Goal: Navigation & Orientation: Find specific page/section

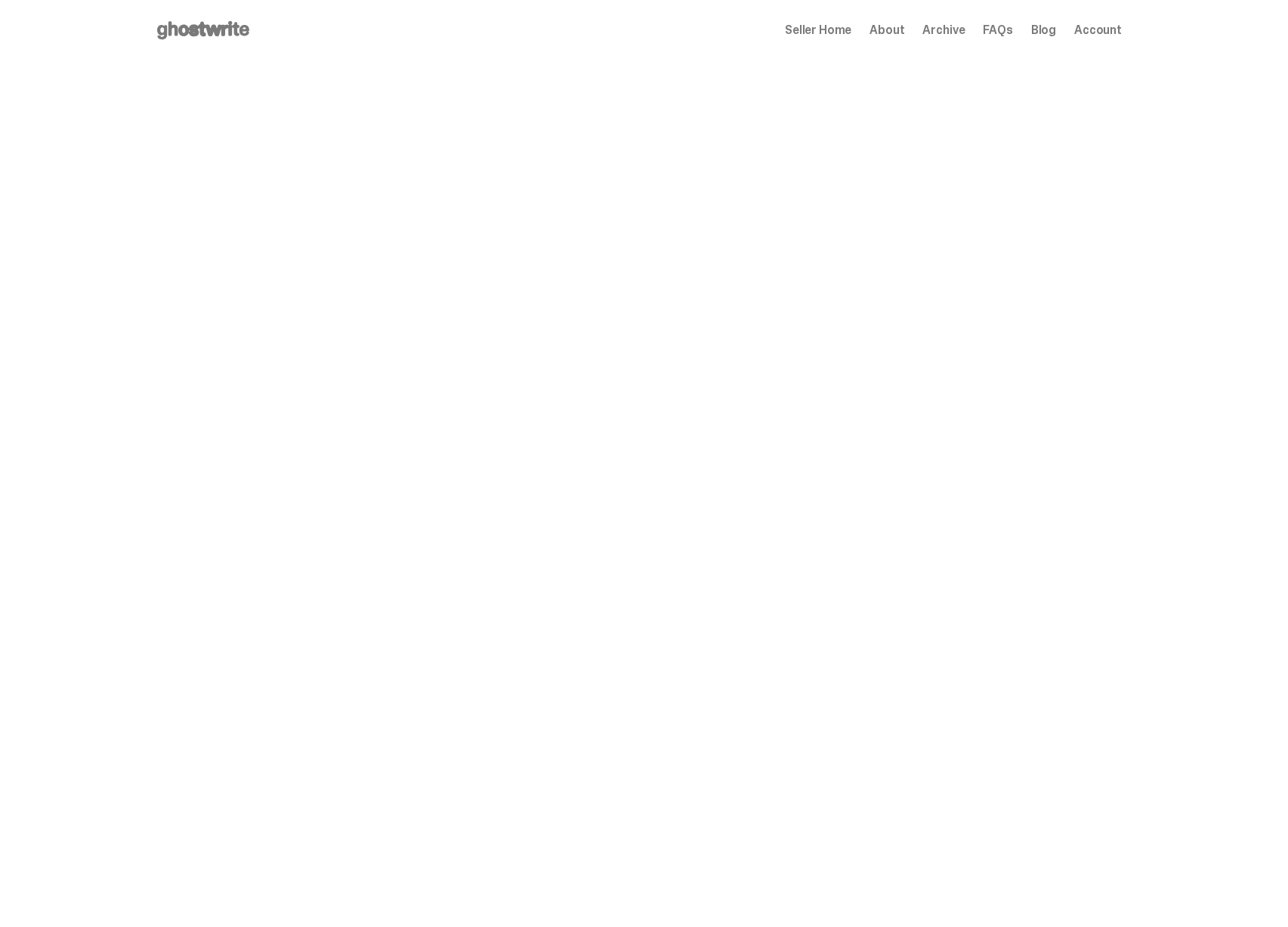
click at [844, 31] on span "Seller Home" at bounding box center [817, 31] width 66 height 12
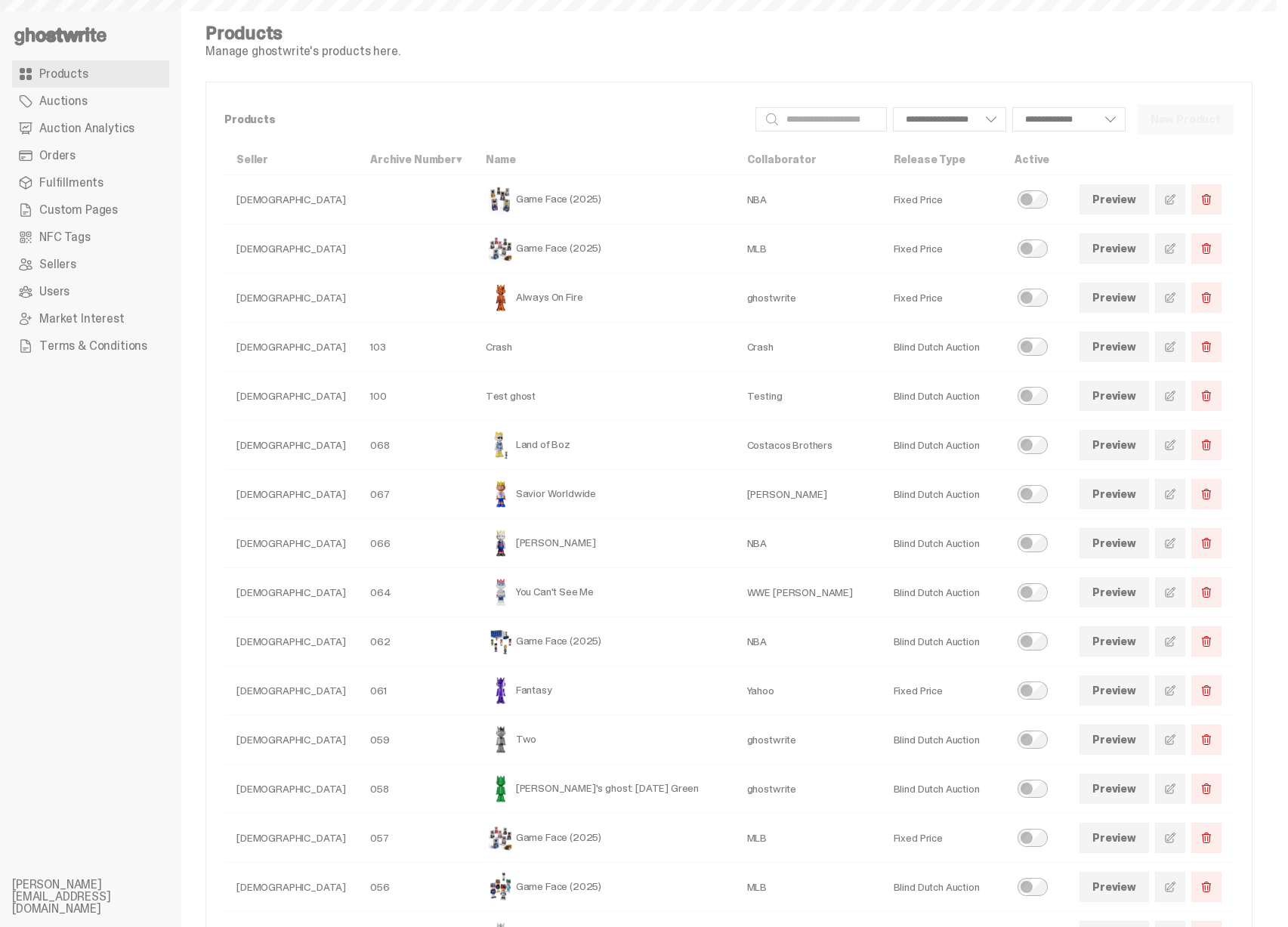
select select
click at [89, 111] on link "Auctions" at bounding box center [91, 101] width 157 height 27
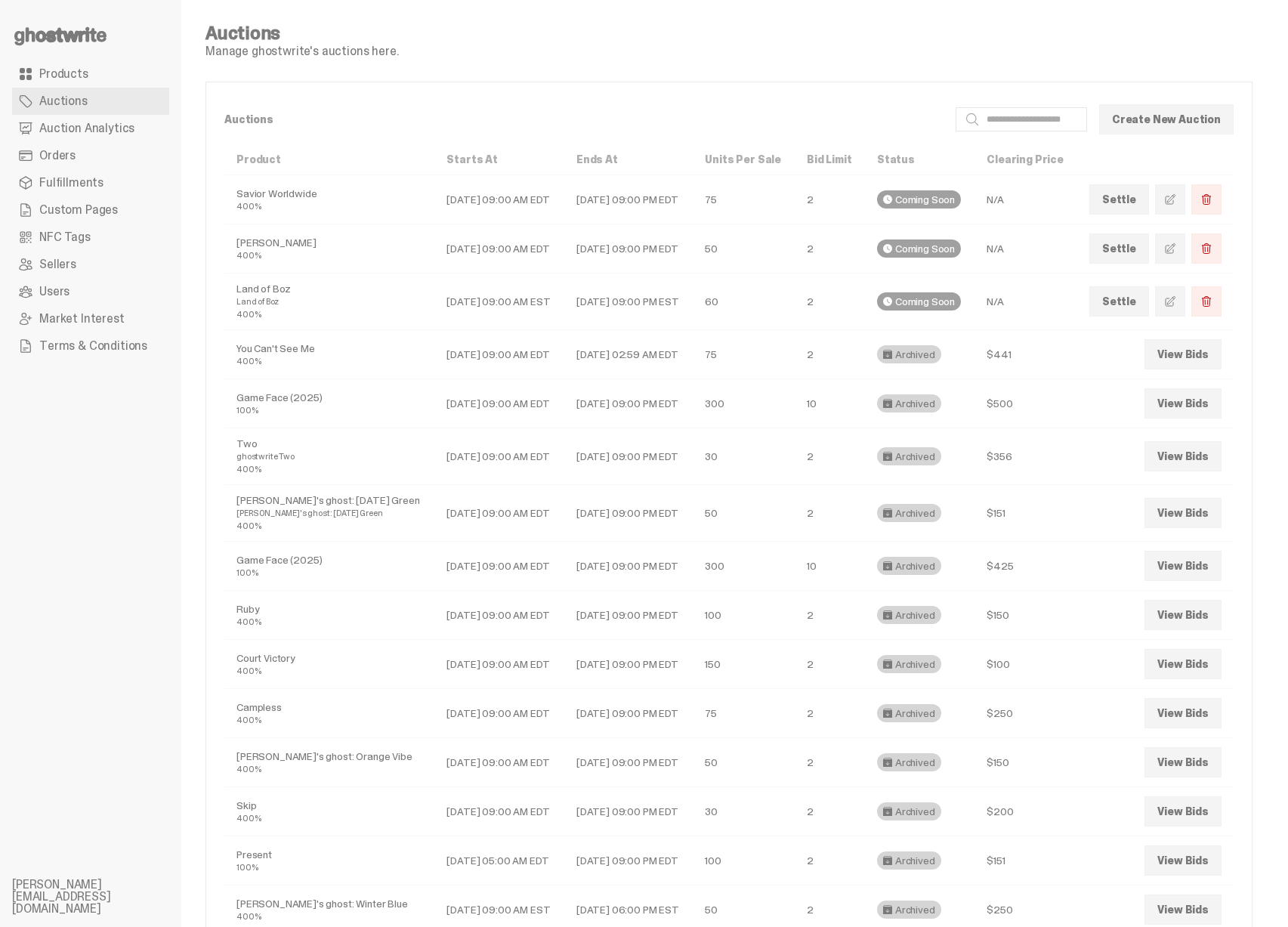
click at [116, 79] on link "Products" at bounding box center [91, 74] width 157 height 27
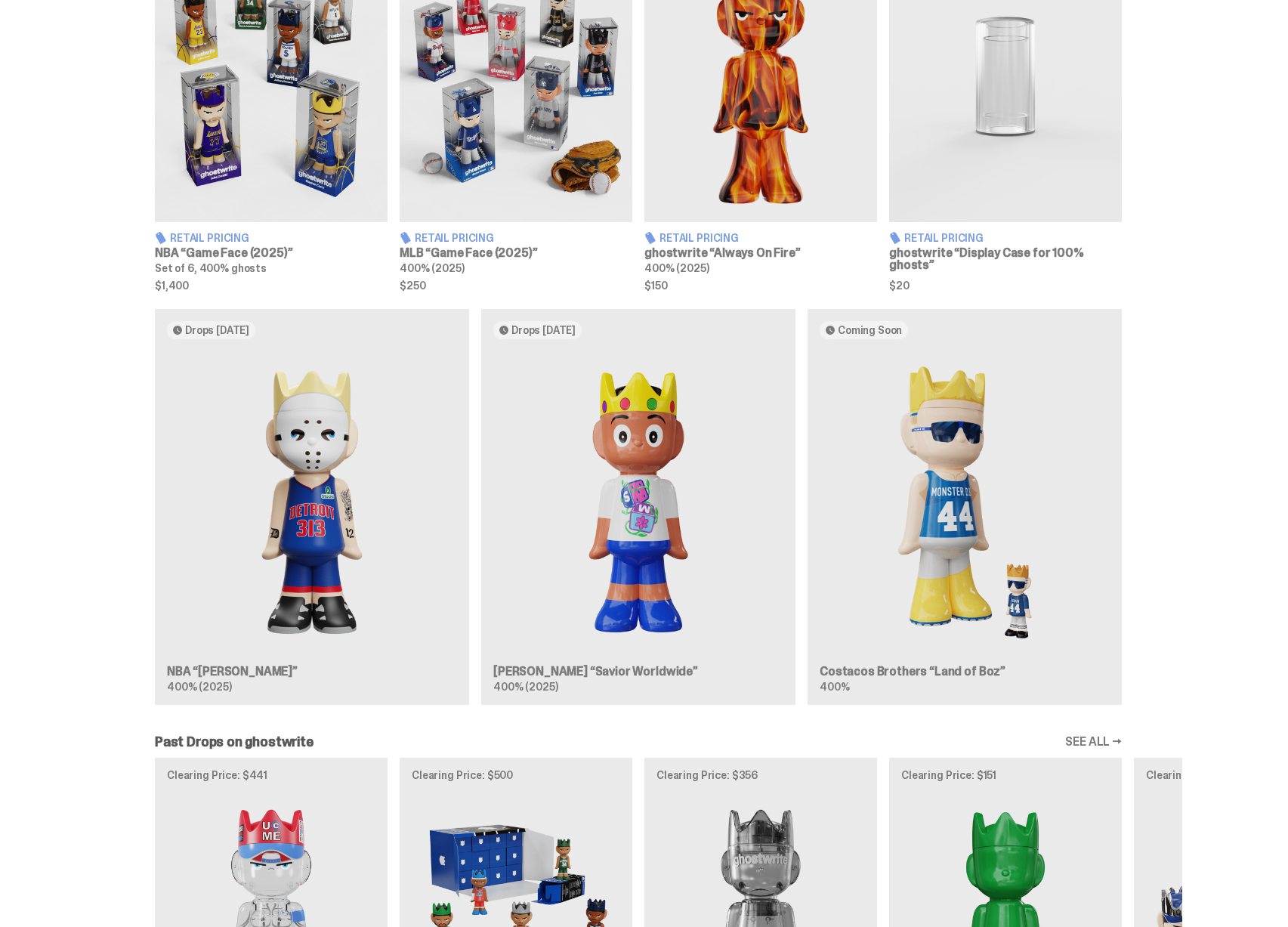
scroll to position [632, 0]
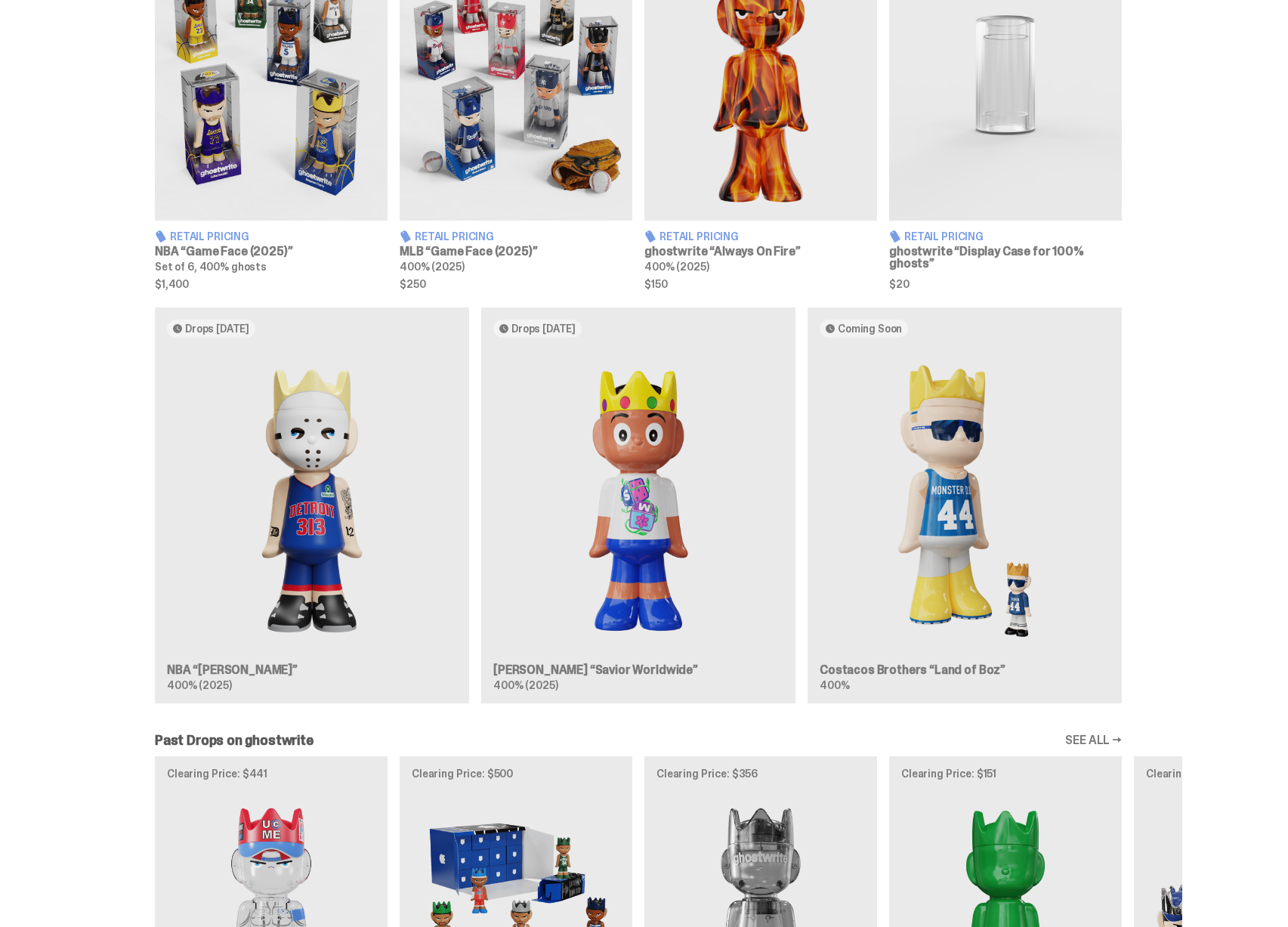
click at [297, 481] on div "Drops [DATE] NBA “[PERSON_NAME]” 400% (2025) Drops [DATE] [PERSON_NAME] “Savior…" at bounding box center [638, 511] width 1087 height 408
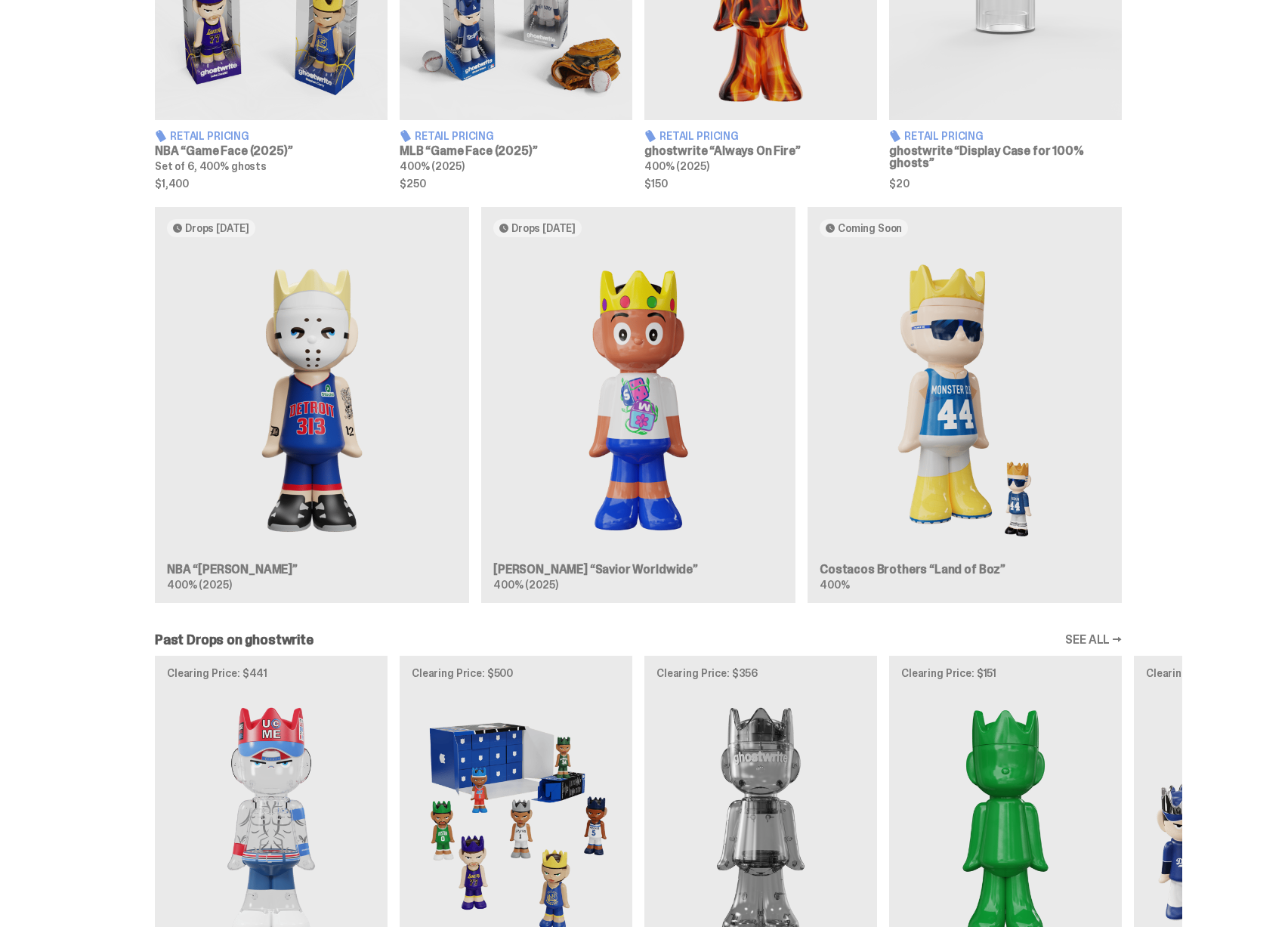
scroll to position [764, 0]
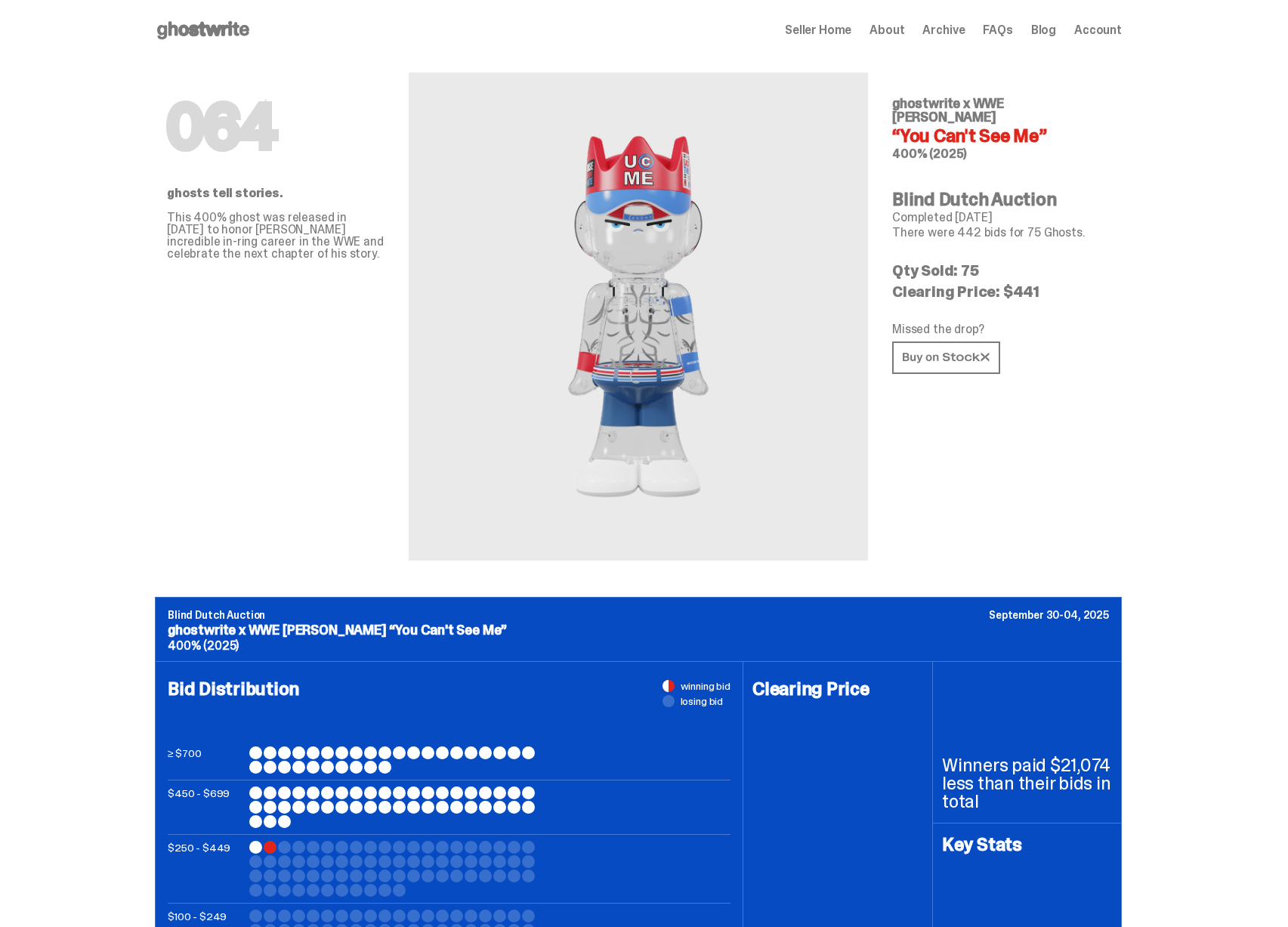
click at [192, 28] on use at bounding box center [203, 31] width 92 height 18
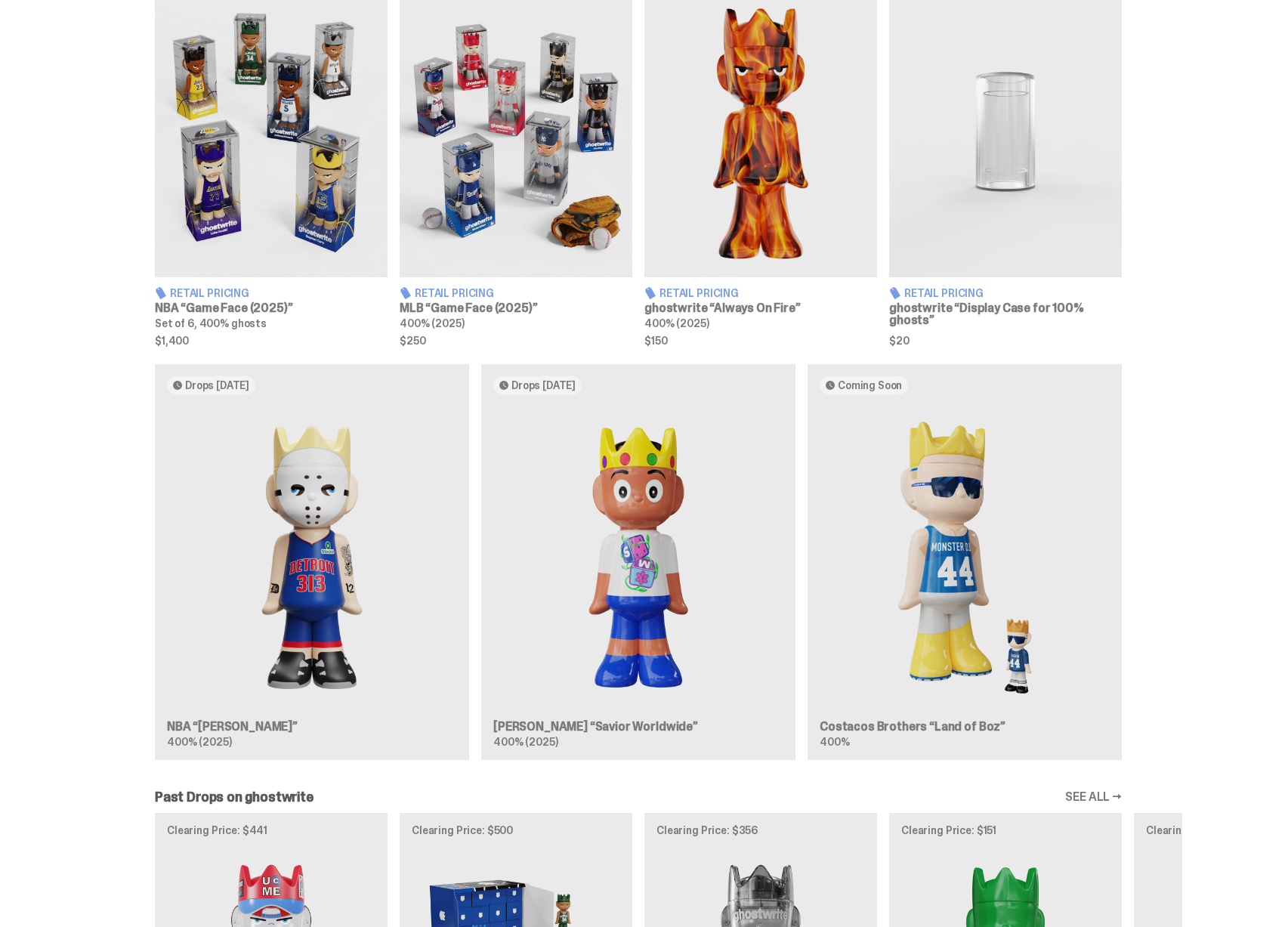
scroll to position [591, 0]
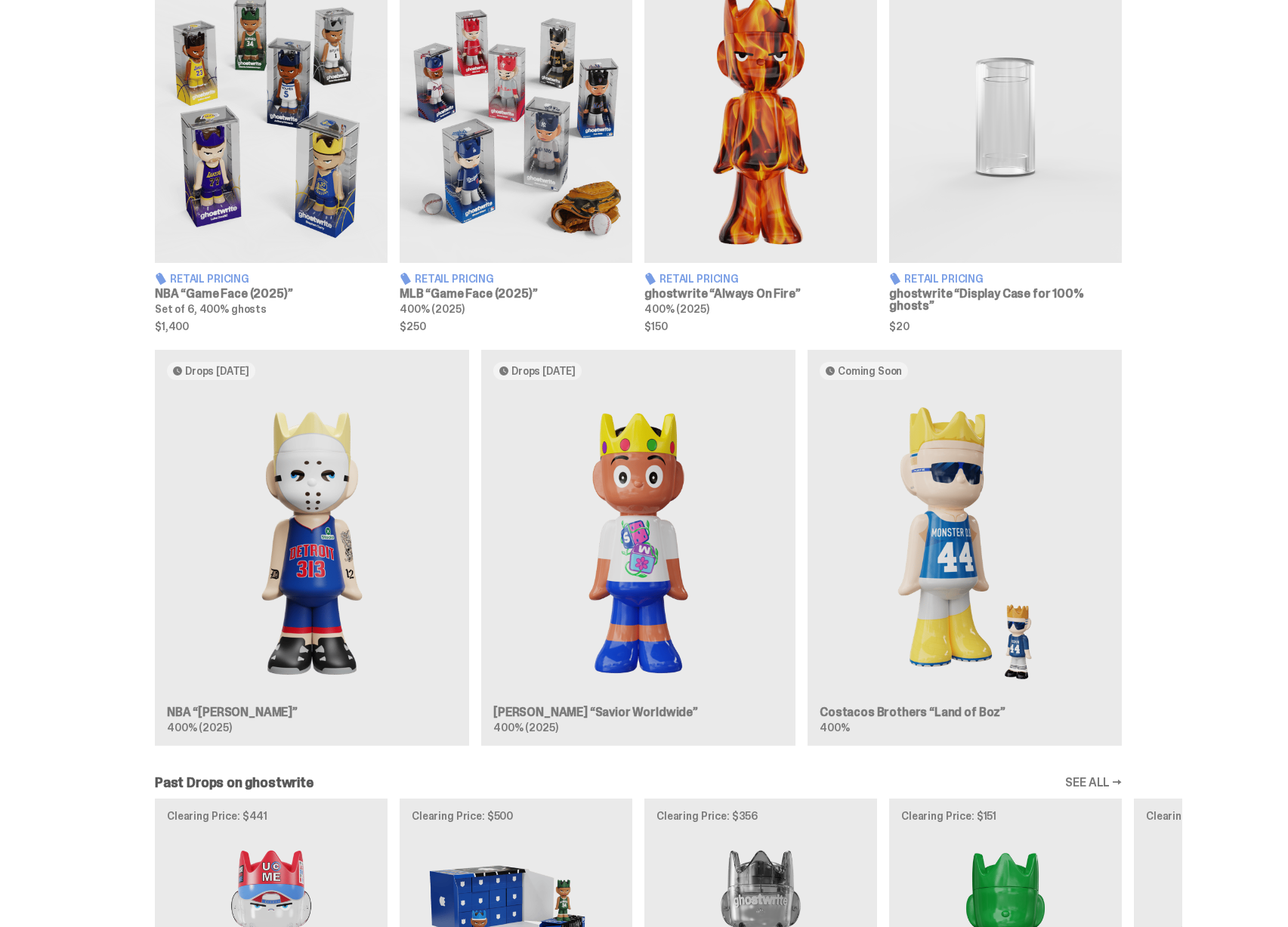
click at [221, 716] on div "Drops Oct 14 NBA “Eminem” 400% (2025) Drops Oct 21 Jae Tips “Savior Worldwide” …" at bounding box center [638, 554] width 1087 height 408
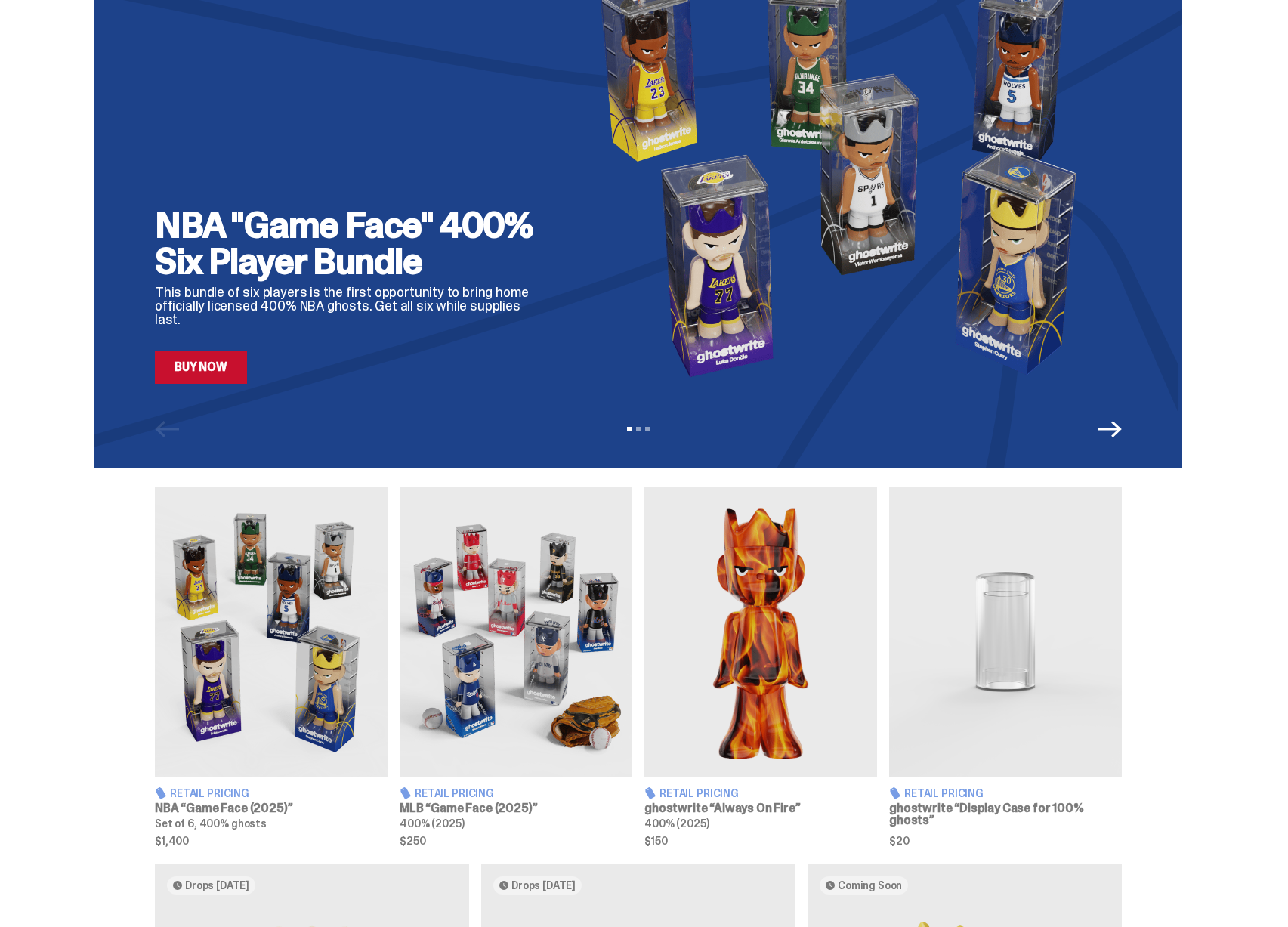
scroll to position [0, 0]
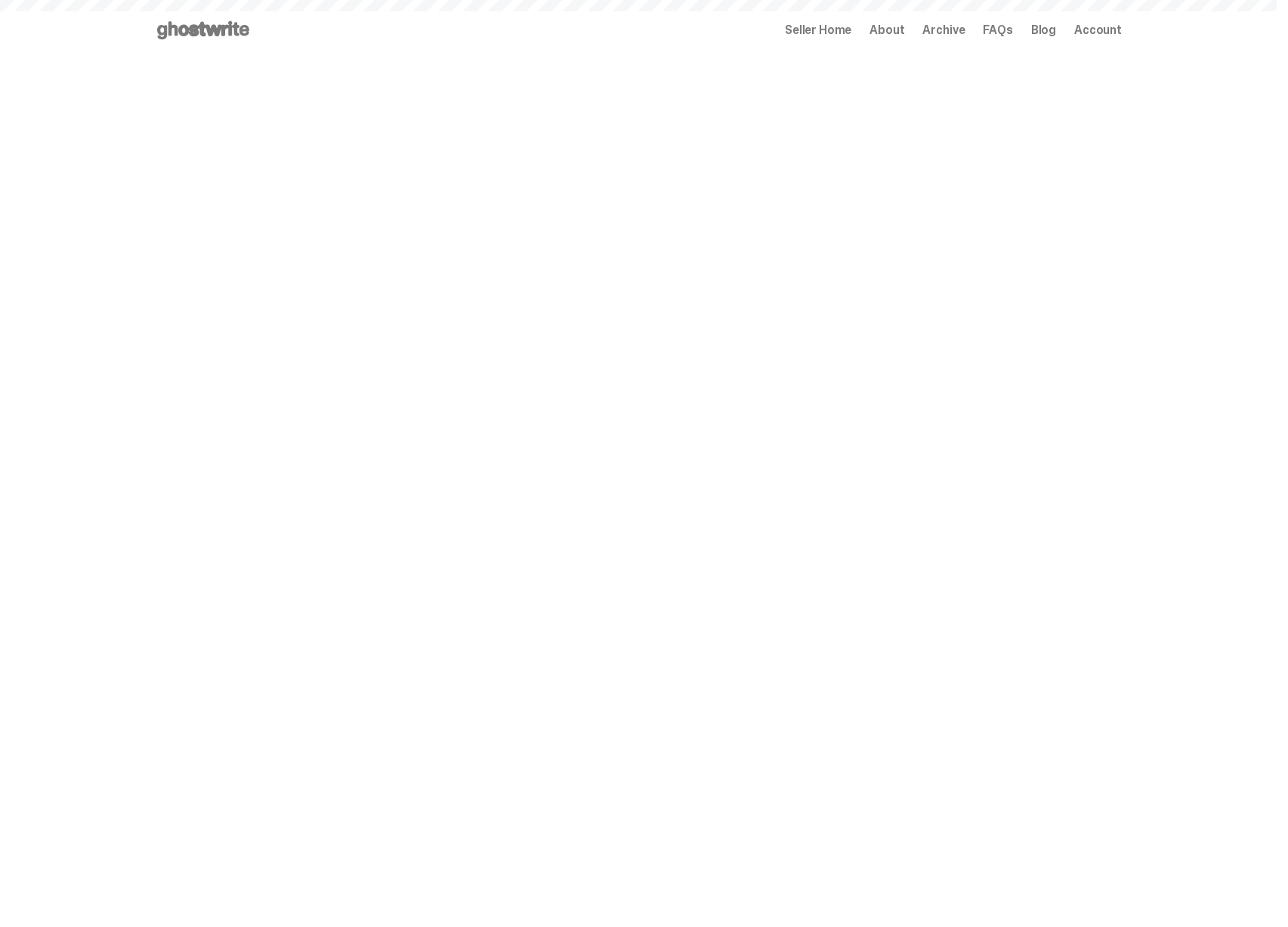
click at [840, 34] on span "Seller Home" at bounding box center [817, 31] width 66 height 12
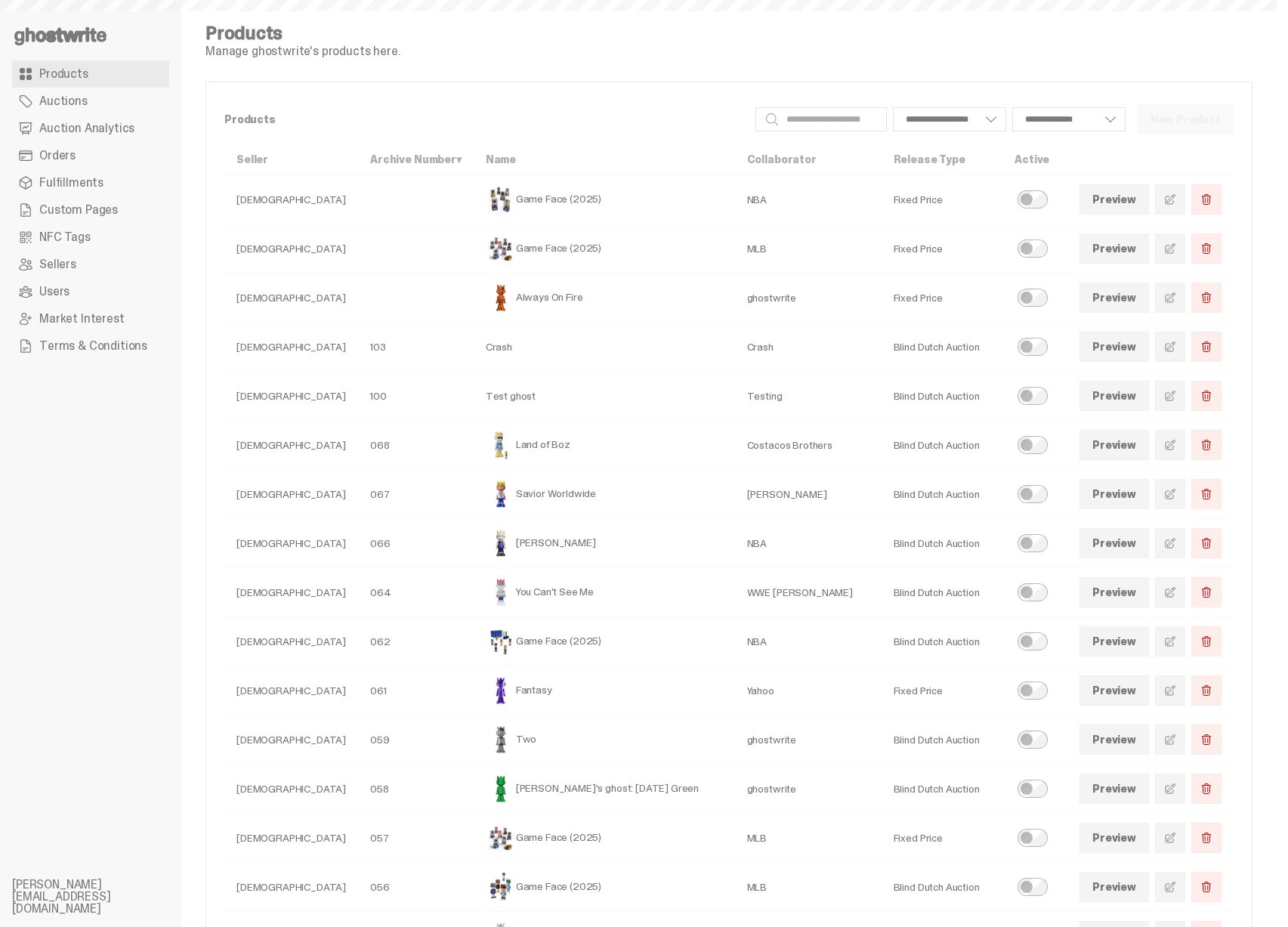
select select
